Goal: Communication & Community: Answer question/provide support

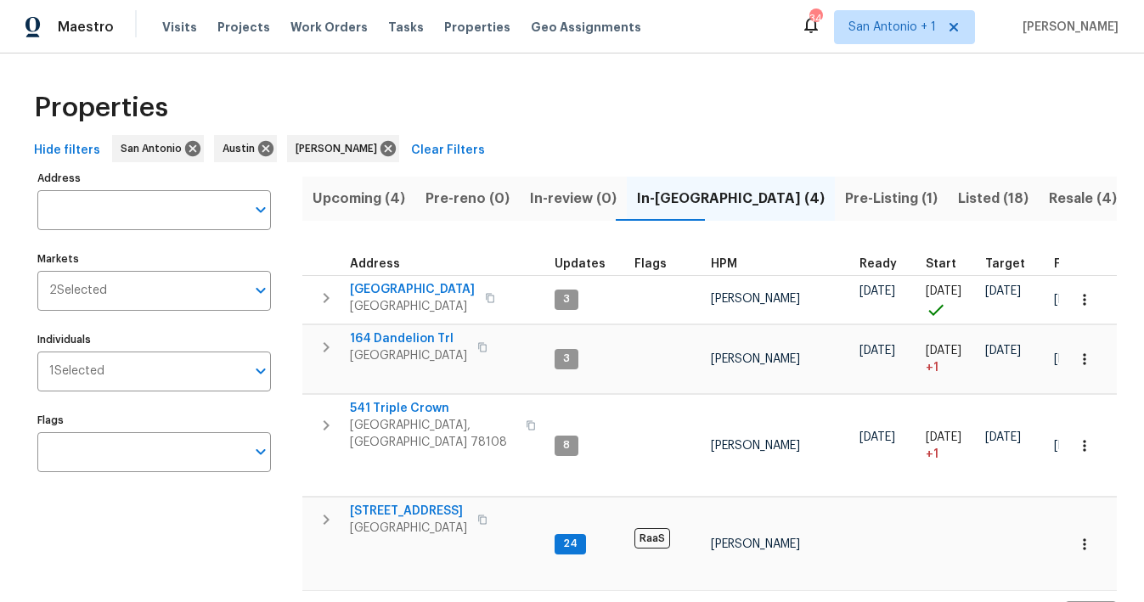
scroll to position [0, 261]
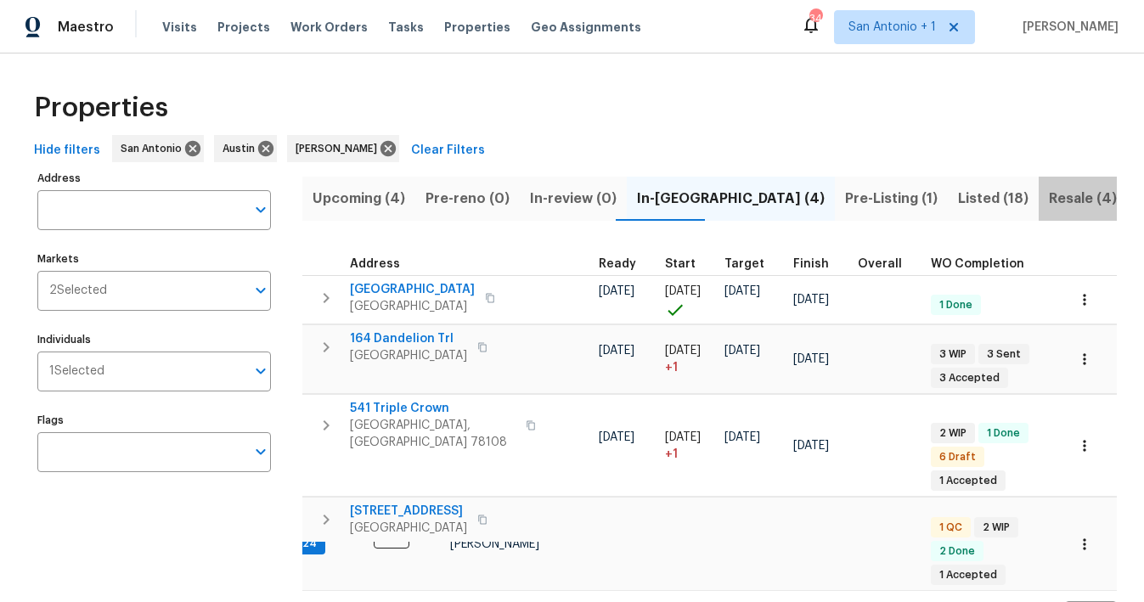
click at [1049, 196] on span "Resale (4)" at bounding box center [1083, 199] width 68 height 24
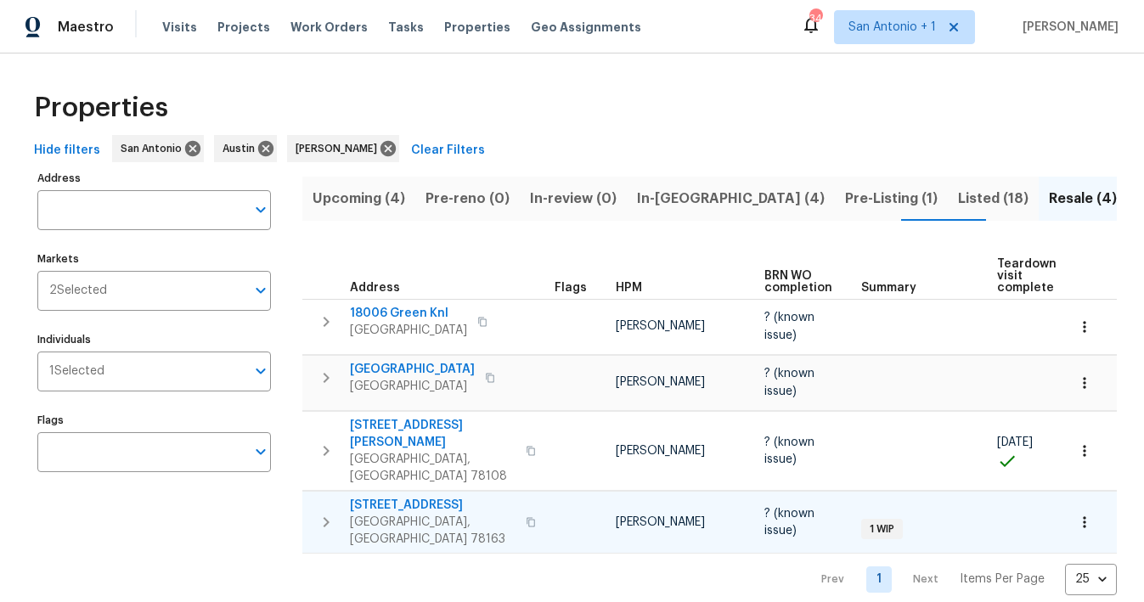
click at [418, 497] on span "[STREET_ADDRESS]" at bounding box center [433, 505] width 166 height 17
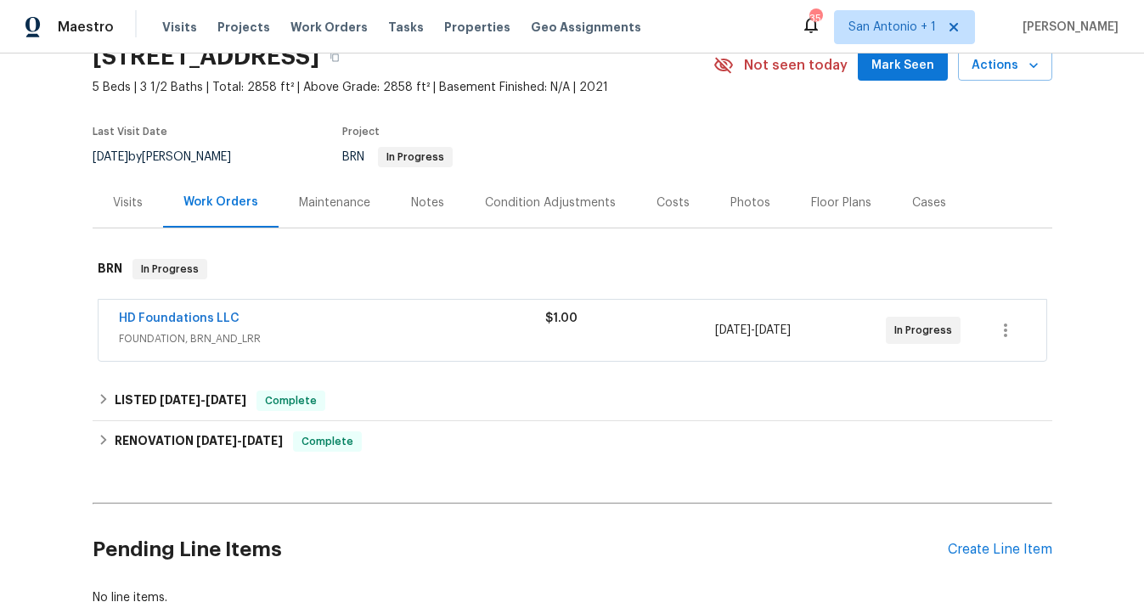
scroll to position [83, 0]
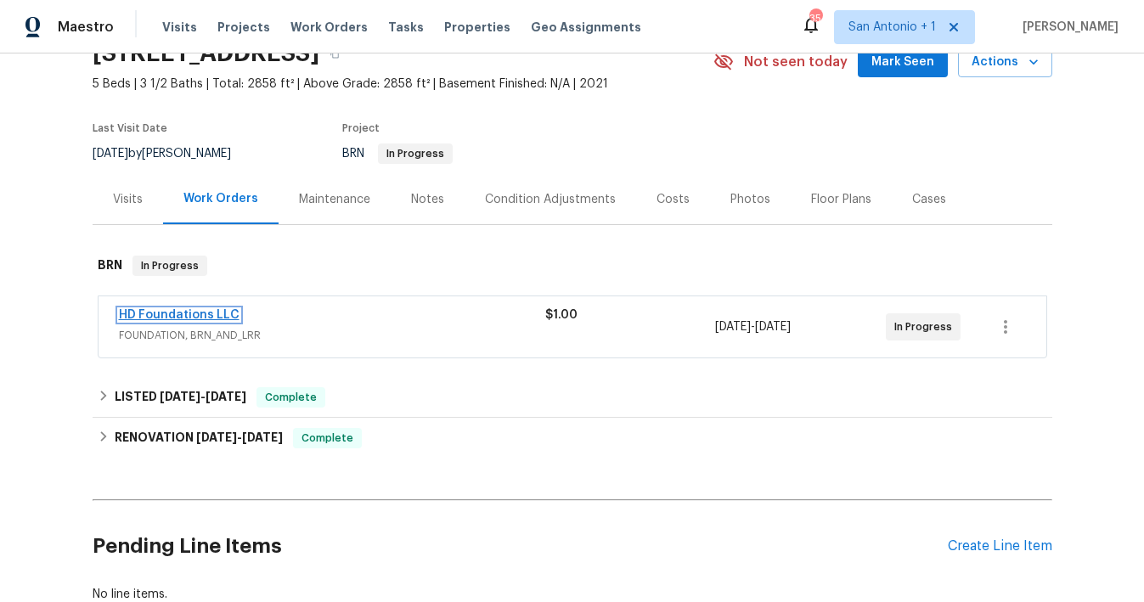
click at [191, 312] on link "HD Foundations LLC" at bounding box center [179, 315] width 121 height 12
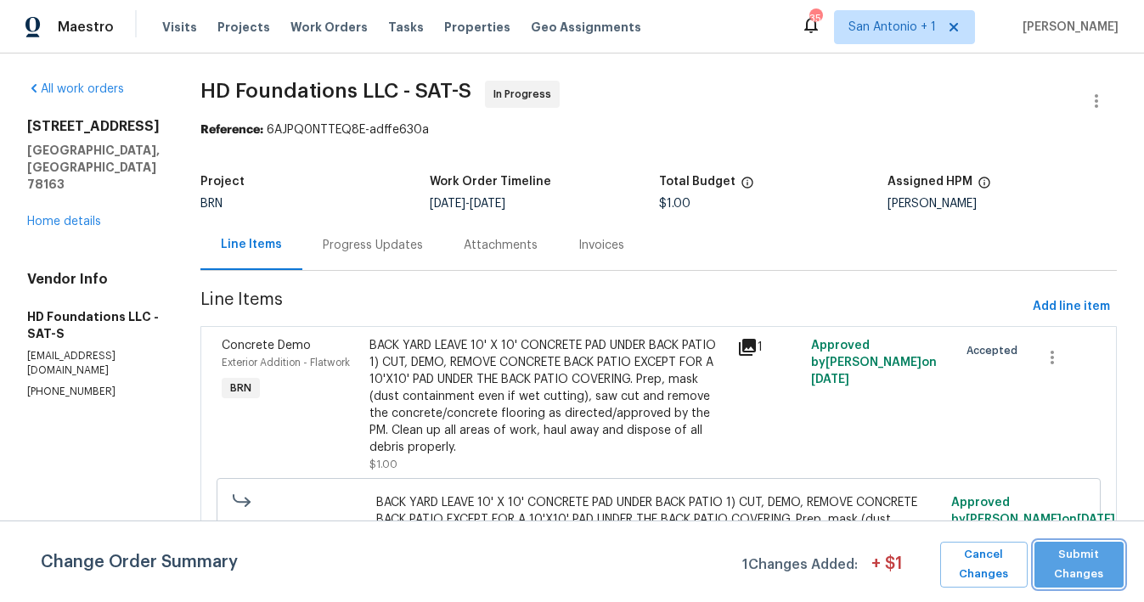
click at [1093, 568] on span "Submit Changes" at bounding box center [1079, 564] width 72 height 39
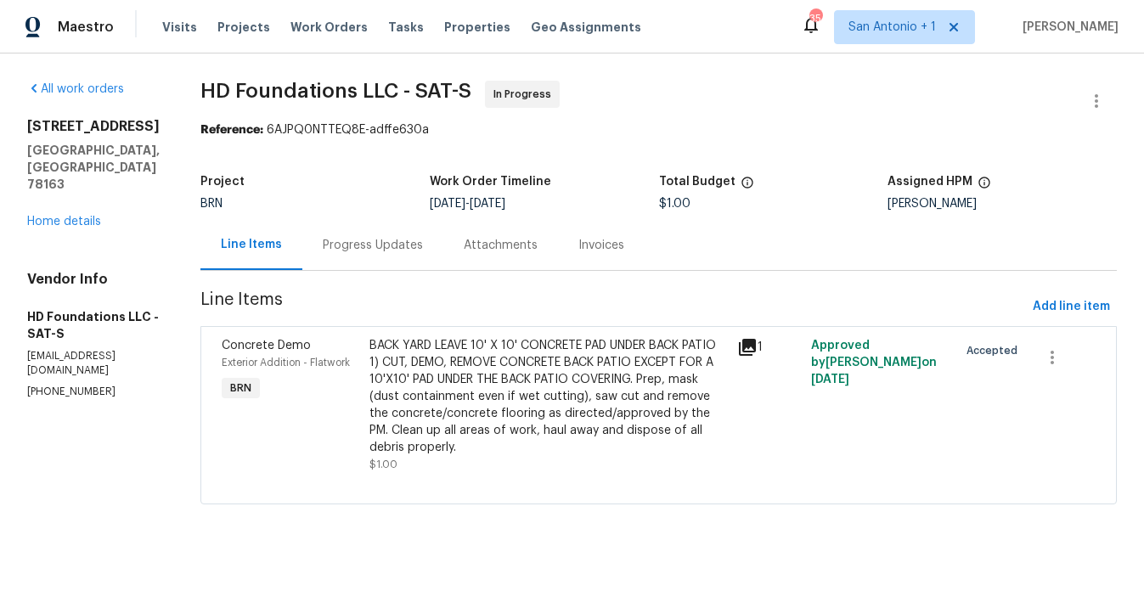
click at [398, 246] on div "Progress Updates" at bounding box center [373, 245] width 100 height 17
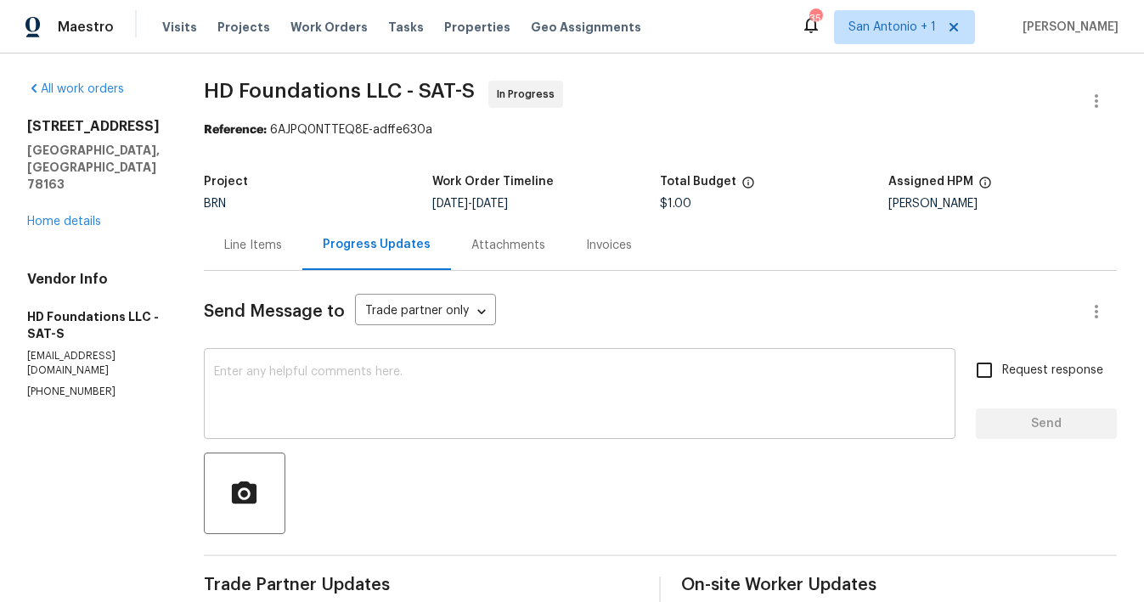
click at [449, 364] on div "x ​" at bounding box center [580, 396] width 752 height 87
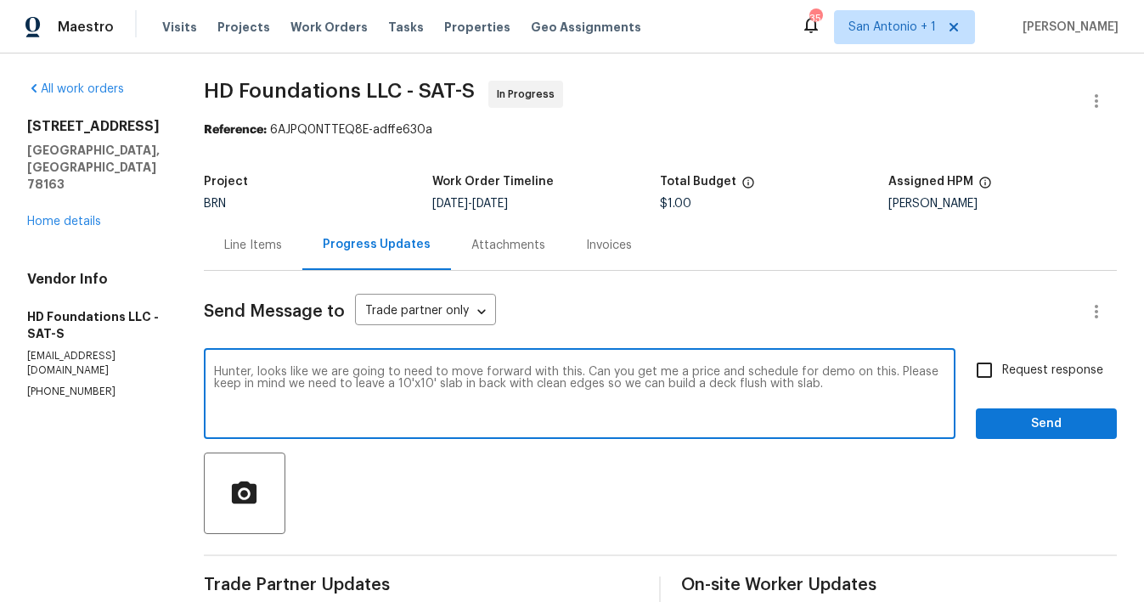
type textarea "Hunter, looks like we are going to need to move forward with this. Can you get …"
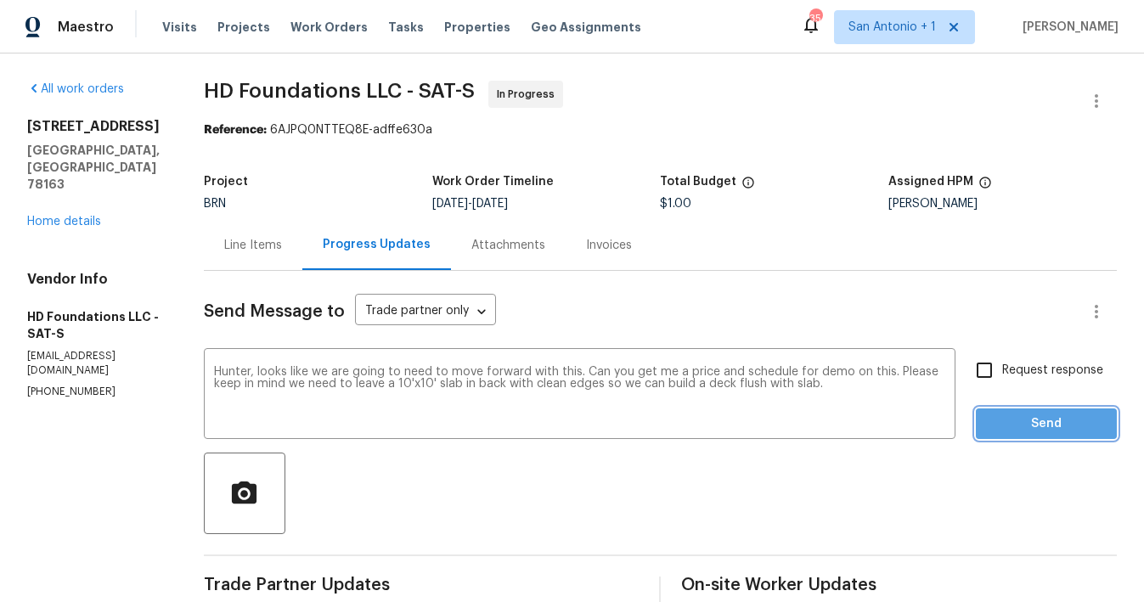
click at [1021, 421] on span "Send" at bounding box center [1047, 424] width 114 height 21
